Goal: Information Seeking & Learning: Learn about a topic

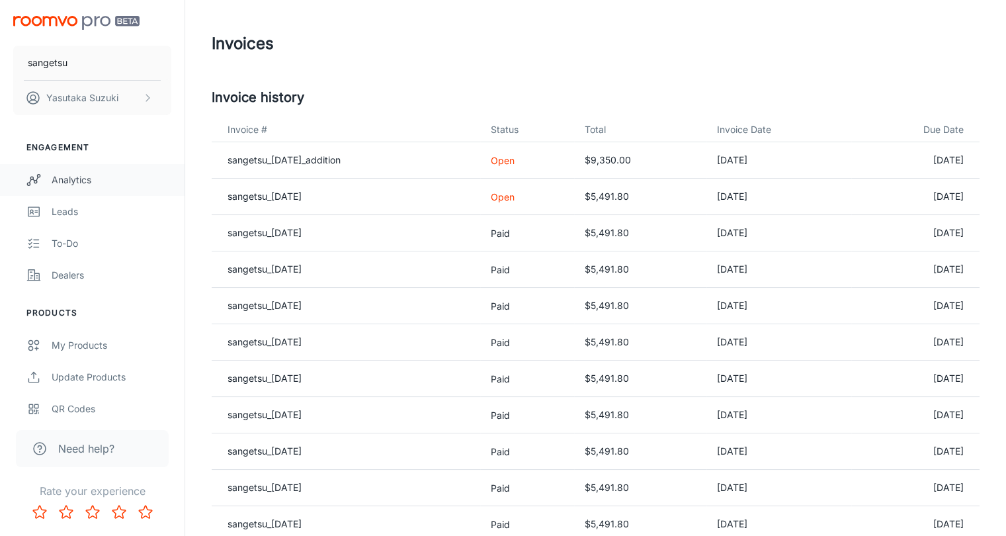
click at [71, 185] on div "Analytics" at bounding box center [112, 180] width 120 height 15
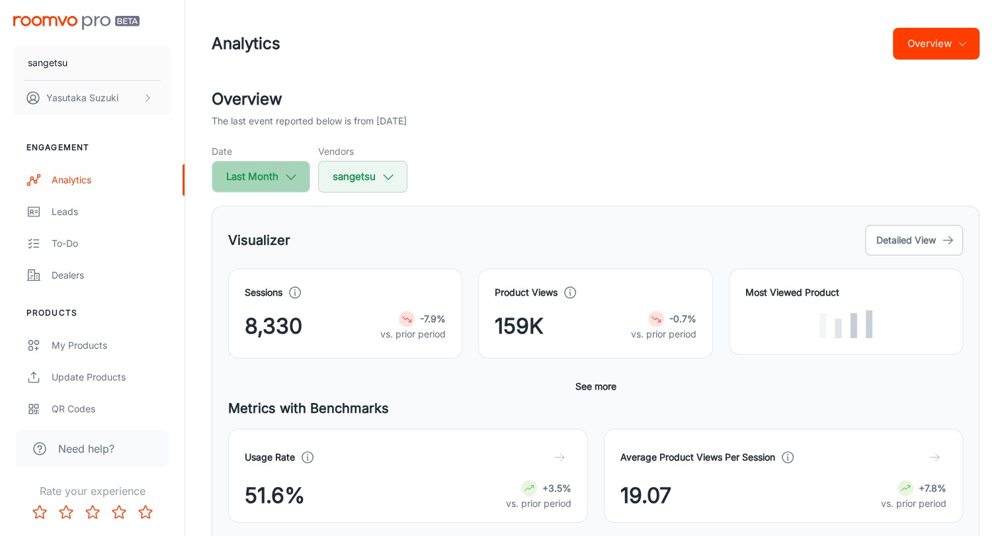
click at [290, 180] on icon "button" at bounding box center [291, 176] width 15 height 15
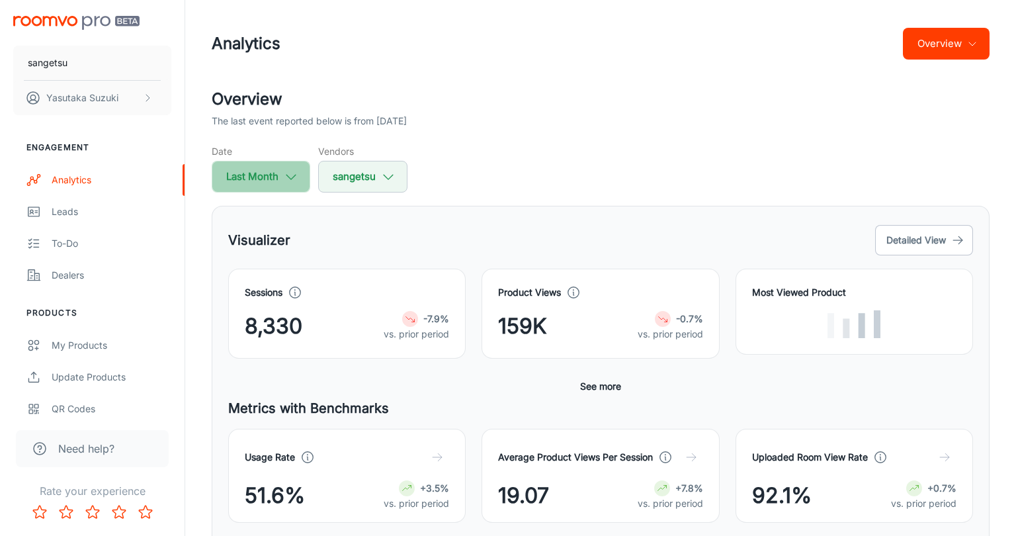
select select "7"
select select "2025"
select select "7"
select select "2025"
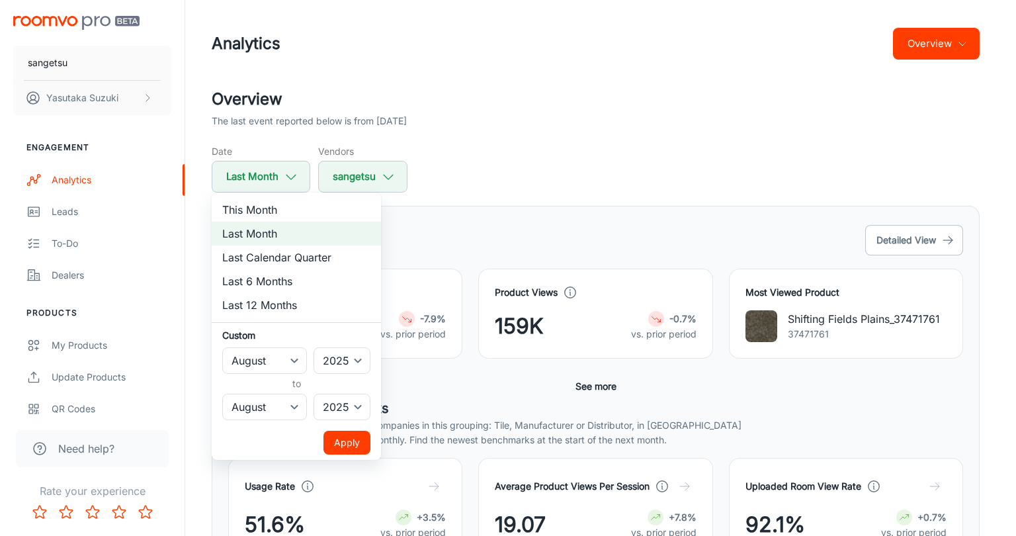
click at [555, 170] on div at bounding box center [508, 268] width 1016 height 536
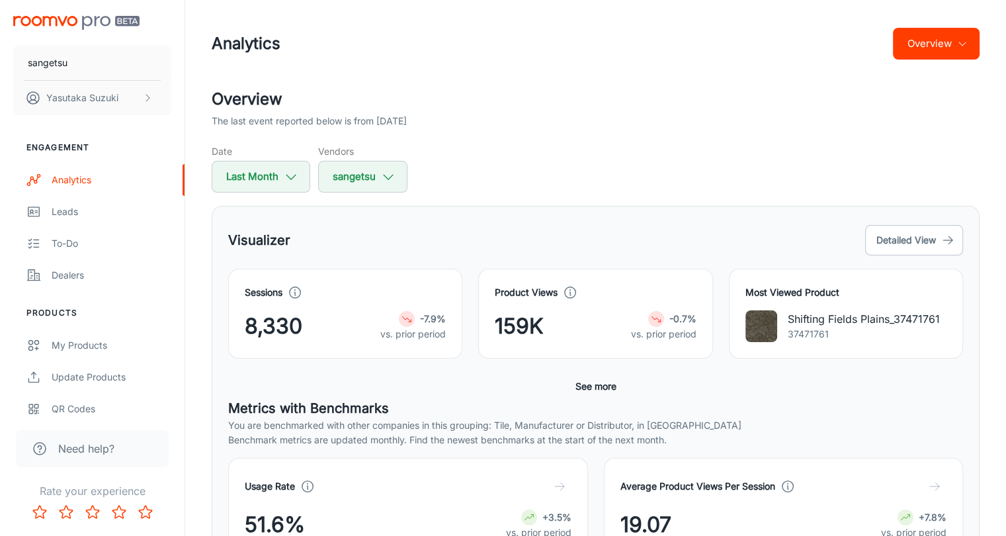
click at [621, 414] on h5 "Metrics with Benchmarks" at bounding box center [595, 408] width 735 height 20
click at [290, 175] on icon "button" at bounding box center [291, 176] width 15 height 15
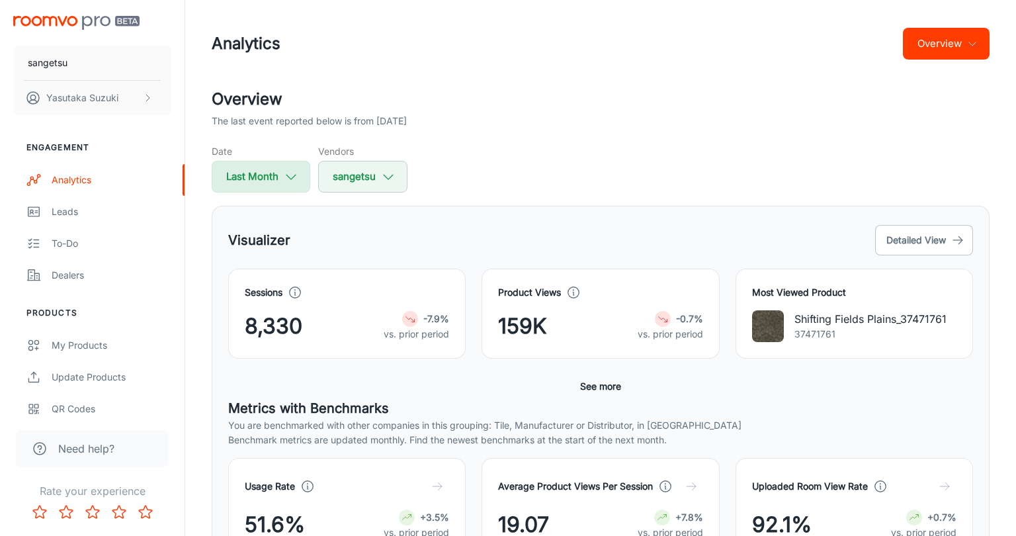
select select "7"
select select "2025"
select select "7"
select select "2025"
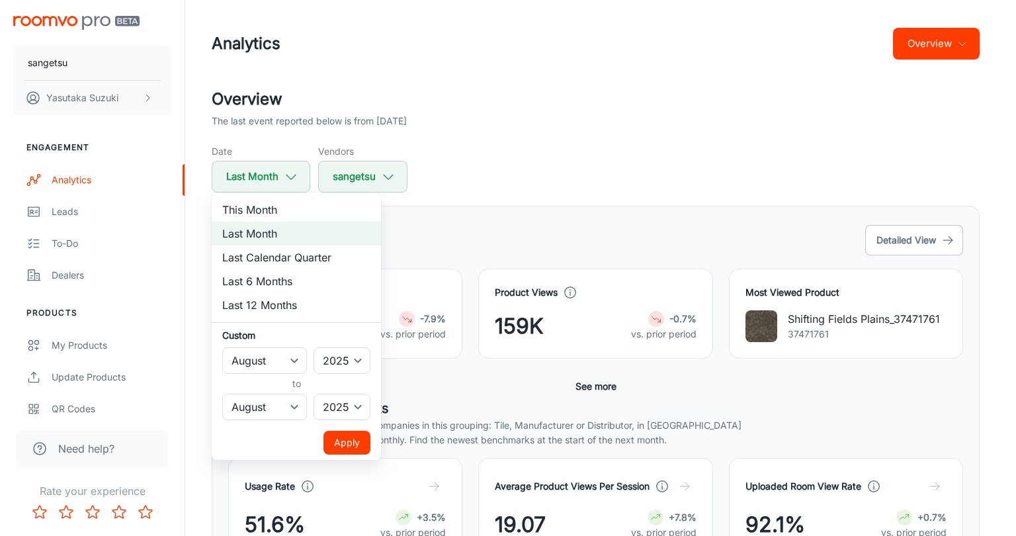
click at [547, 170] on div at bounding box center [508, 268] width 1016 height 536
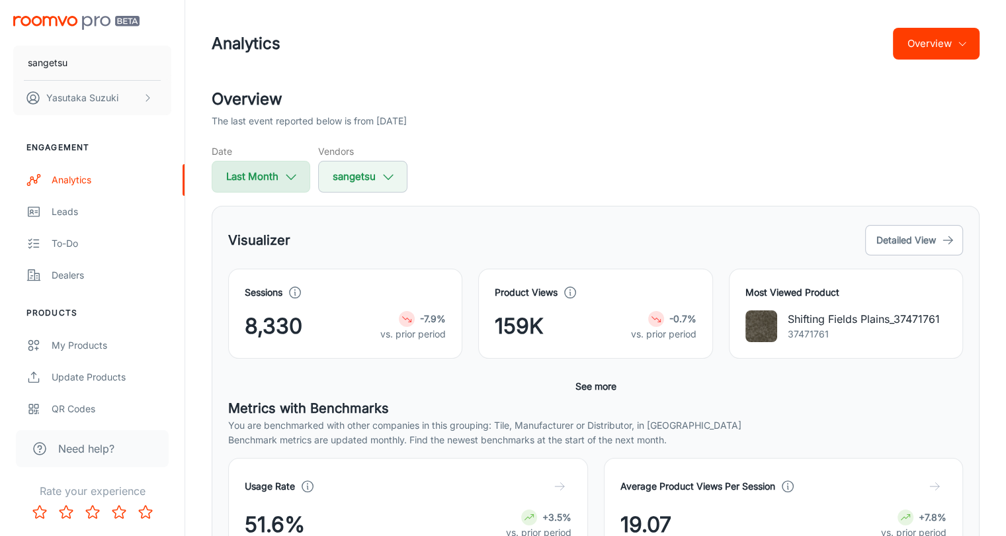
click at [301, 178] on button "Last Month" at bounding box center [261, 177] width 99 height 32
select select "7"
select select "2025"
select select "7"
select select "2025"
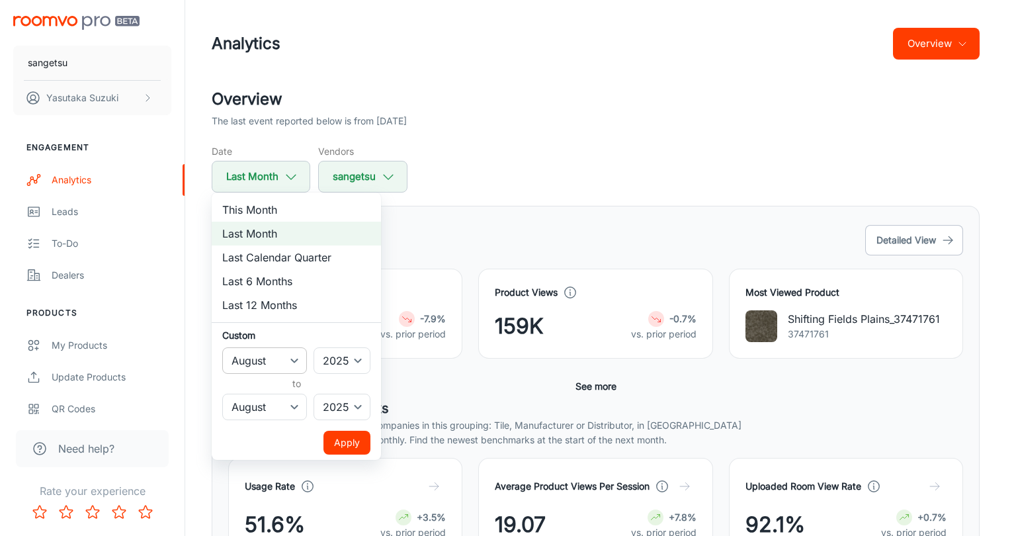
click at [294, 358] on select "January February March April May June July August September October November De…" at bounding box center [264, 360] width 85 height 26
select select "3"
click at [222, 347] on select "January February March April May June July August September October November De…" at bounding box center [264, 360] width 85 height 26
click at [357, 366] on select "2022 2023 2024 2025" at bounding box center [341, 360] width 57 height 26
select select "2022"
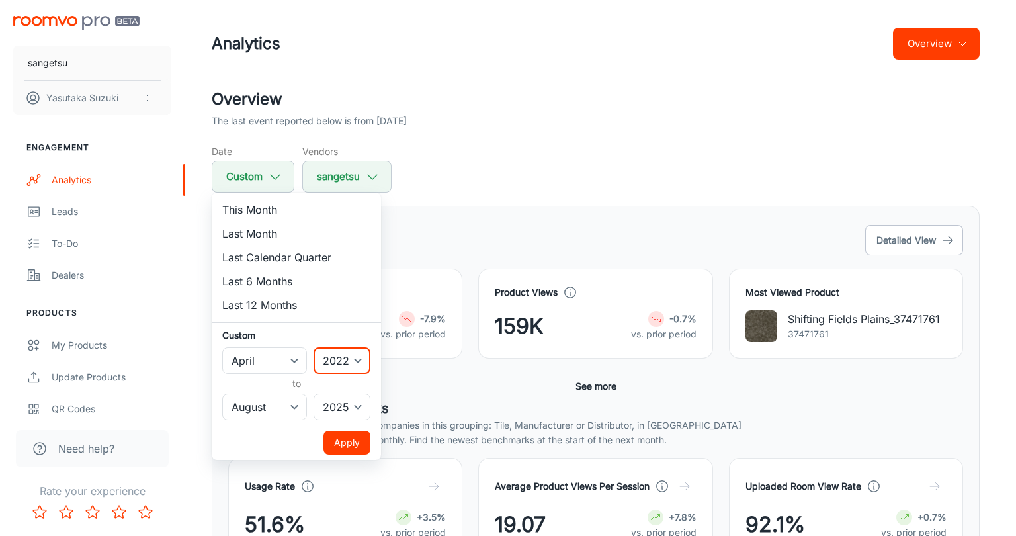
click at [314, 347] on select "2022 2023 2024 2025" at bounding box center [341, 360] width 57 height 26
click at [353, 442] on button "Apply" at bounding box center [346, 442] width 47 height 24
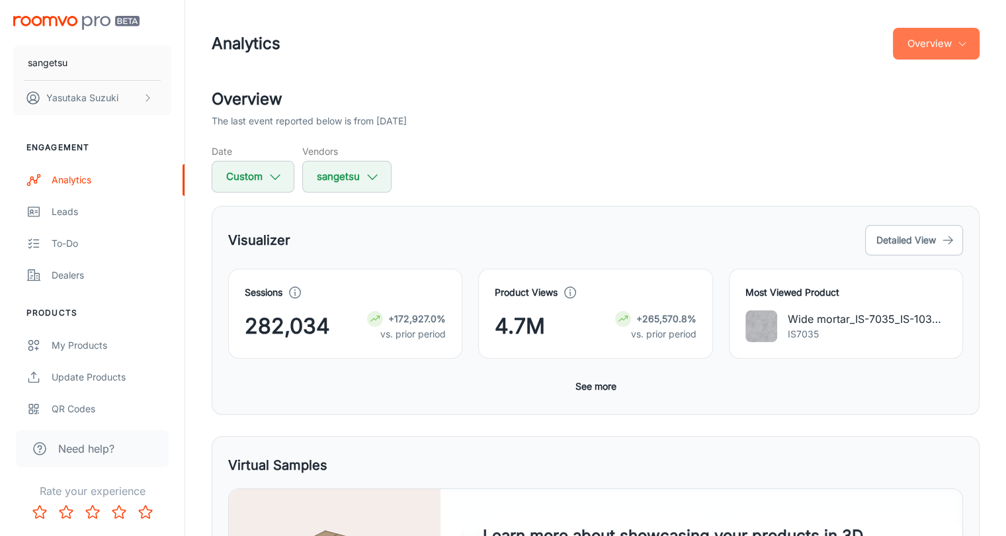
click at [968, 50] on button "Overview" at bounding box center [936, 44] width 87 height 32
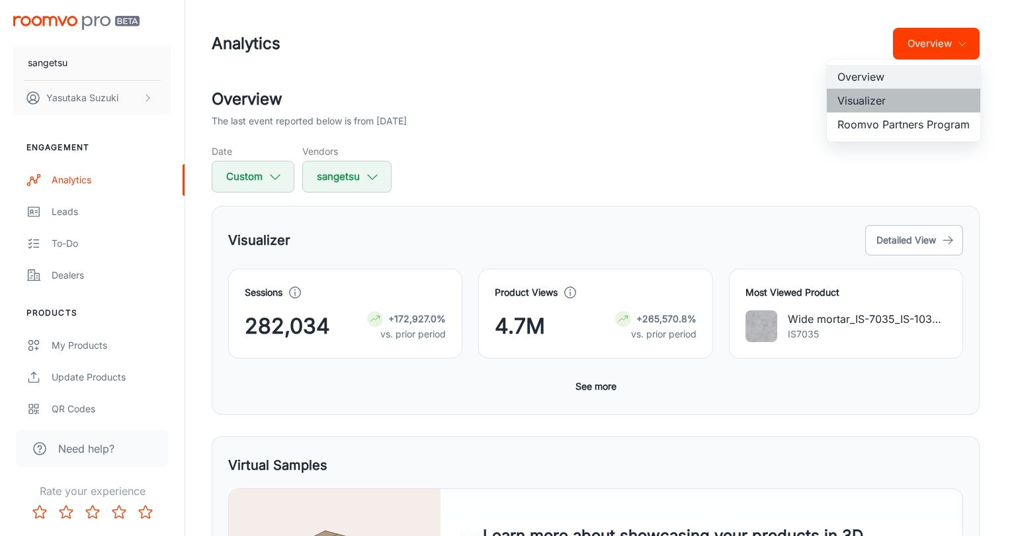
click at [867, 104] on li "Visualizer" at bounding box center [902, 101] width 153 height 24
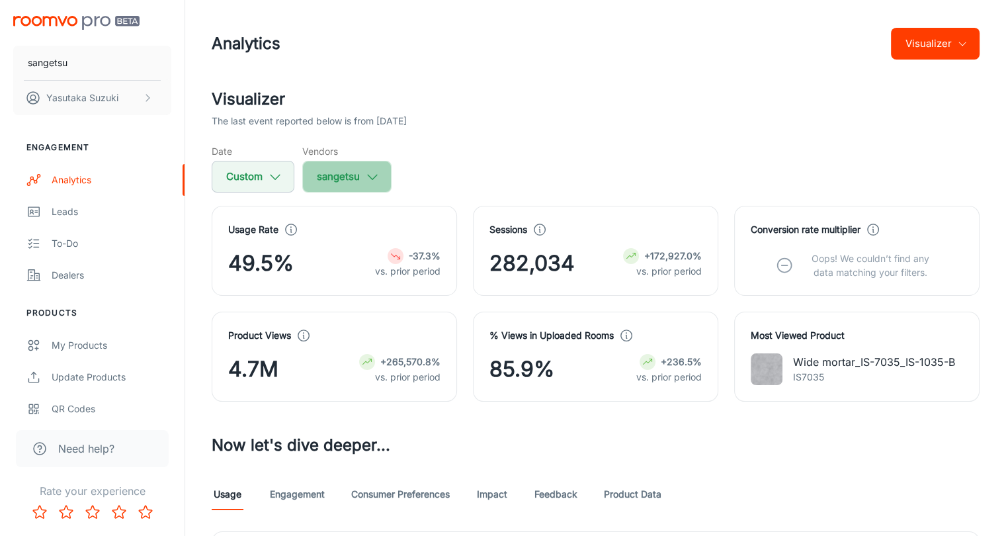
click at [380, 180] on button "sangetsu" at bounding box center [346, 177] width 89 height 32
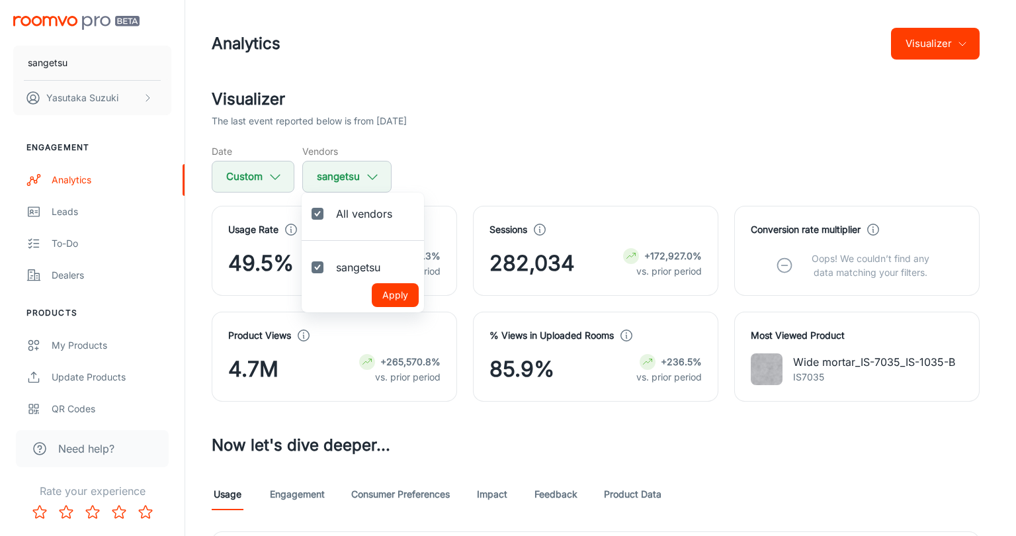
click at [538, 157] on div at bounding box center [508, 268] width 1016 height 536
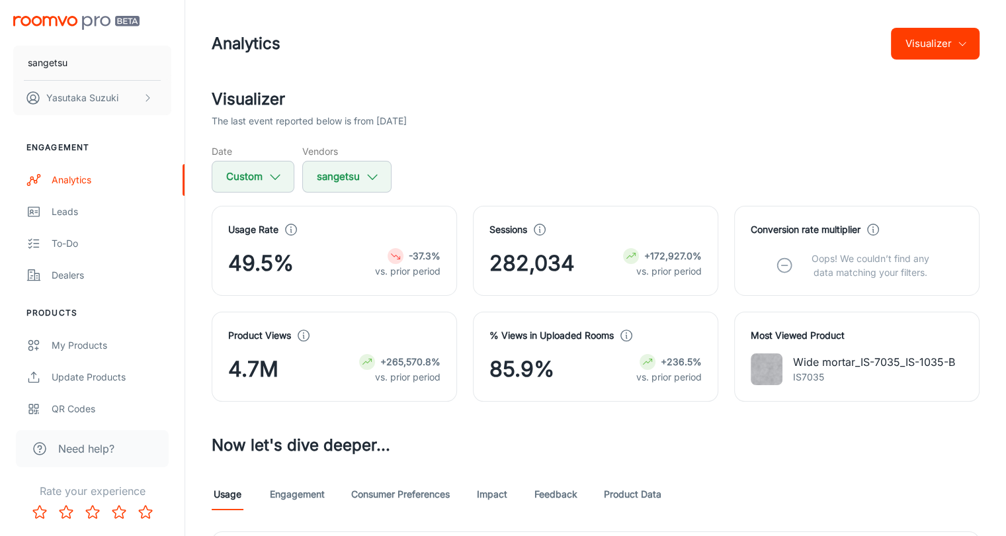
click at [280, 368] on div "4.7M +265,570.8% vs. prior period" at bounding box center [334, 369] width 212 height 32
click at [262, 339] on h4 "Product Views" at bounding box center [259, 335] width 63 height 15
click at [304, 341] on circle at bounding box center [303, 335] width 11 height 11
click at [490, 433] on h3 "Now let's dive deeper..." at bounding box center [596, 445] width 768 height 24
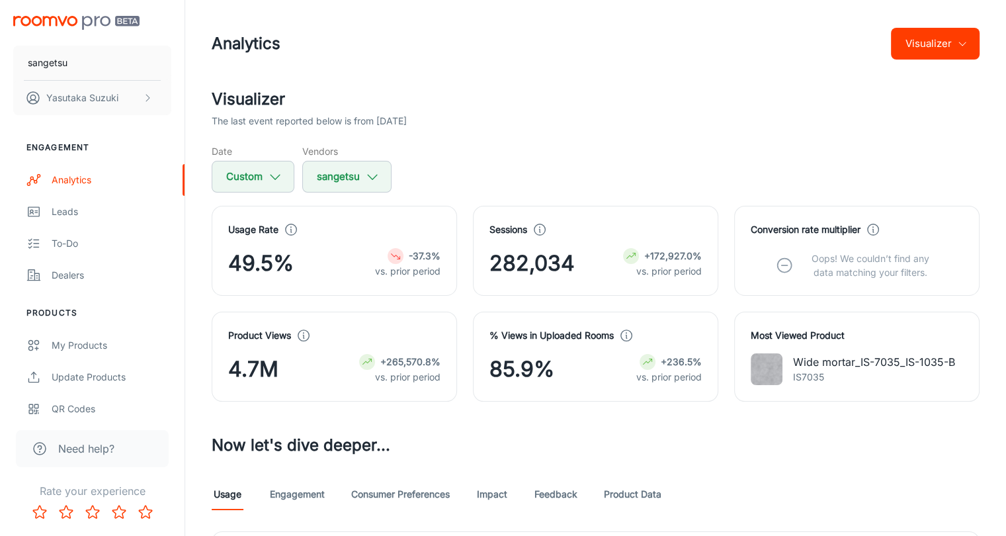
click at [518, 452] on h3 "Now let's dive deeper..." at bounding box center [596, 445] width 768 height 24
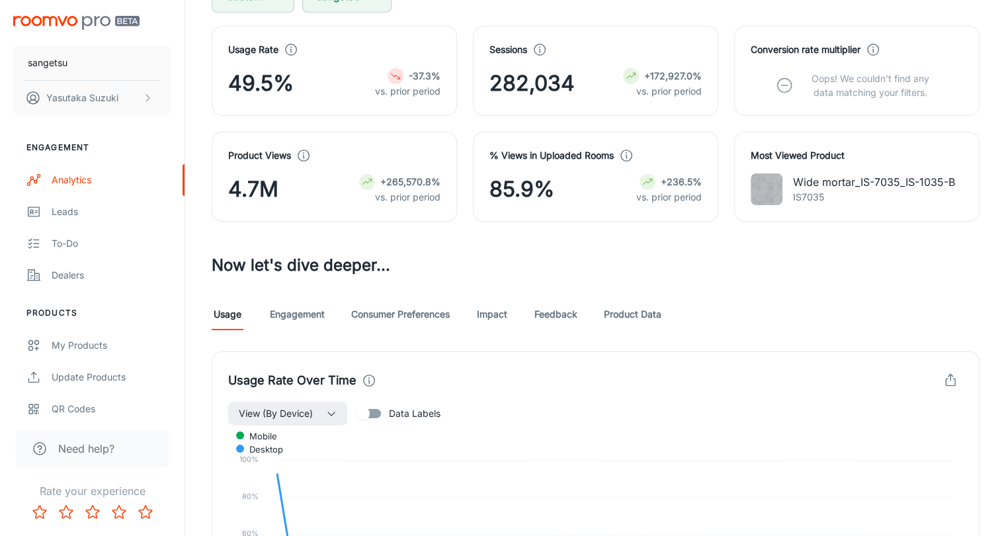
scroll to position [179, 0]
click at [642, 314] on link "Product Data" at bounding box center [633, 315] width 58 height 32
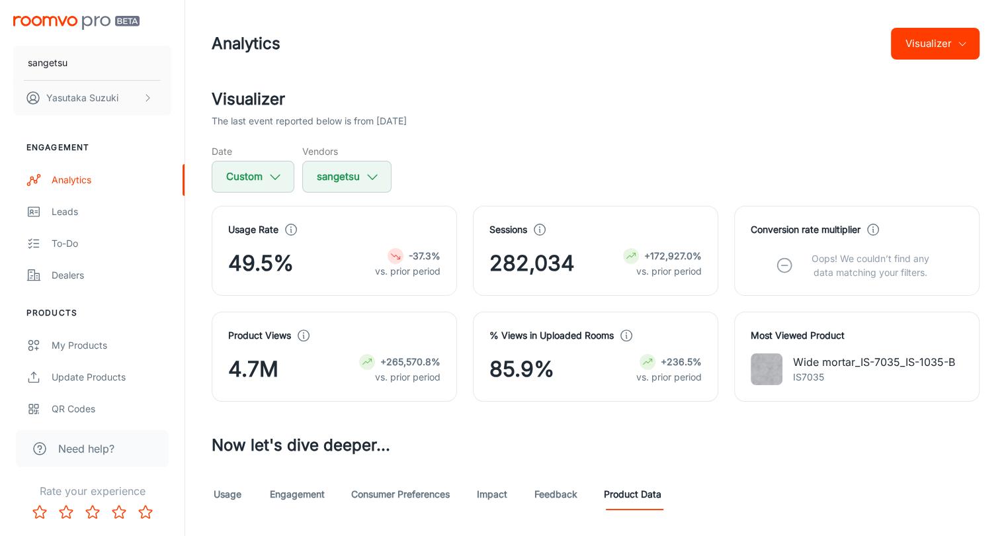
click at [873, 293] on div "Conversion rate multiplier Oops! We couldn’t find any data matching your filter…" at bounding box center [856, 251] width 245 height 90
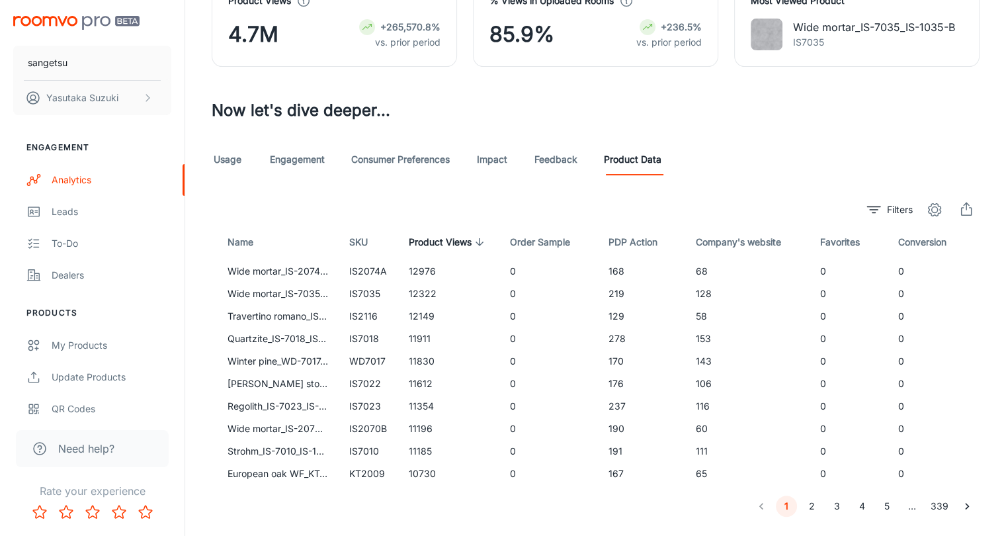
scroll to position [357, 0]
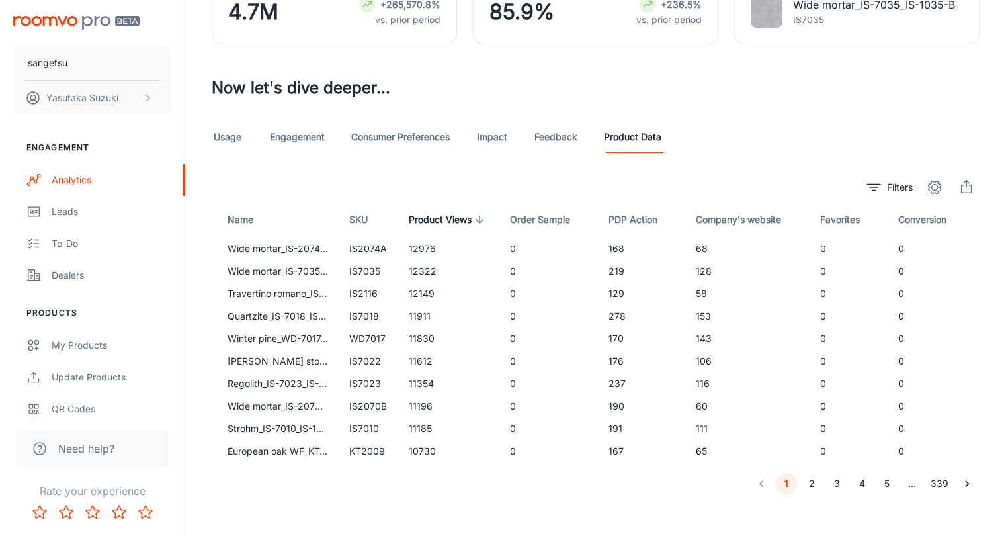
click at [441, 496] on div "Analytics Visualizer Visualizer The last event reported below is from [DATE] Da…" at bounding box center [595, 95] width 821 height 904
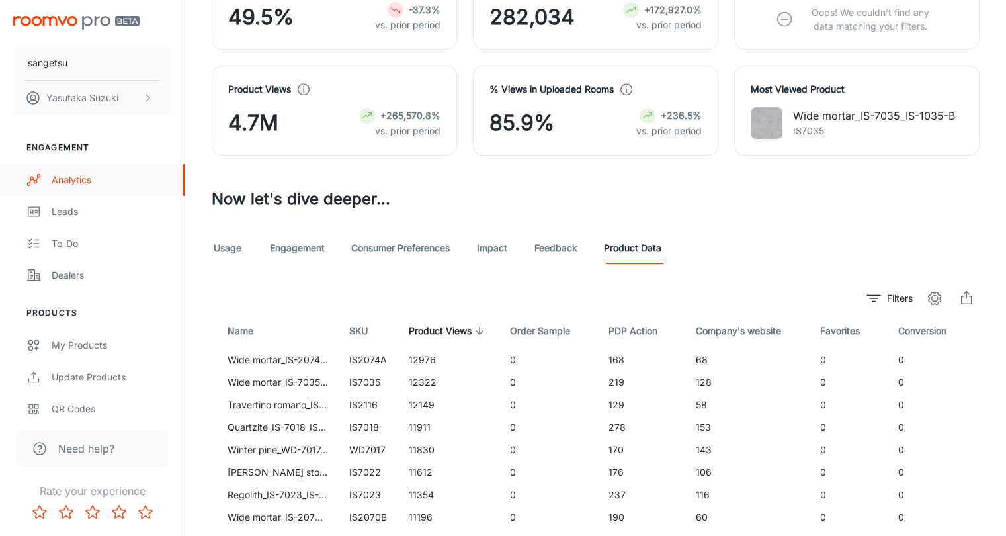
scroll to position [136, 0]
